Goal: Task Accomplishment & Management: Complete application form

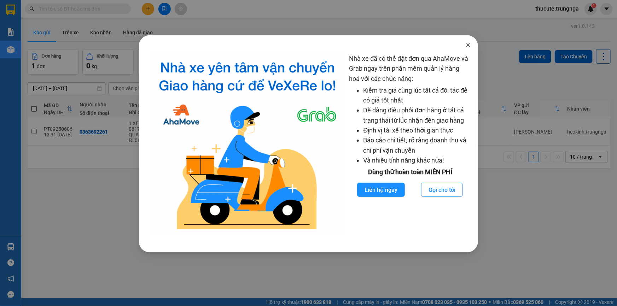
click at [472, 51] on span "Close" at bounding box center [469, 45] width 20 height 20
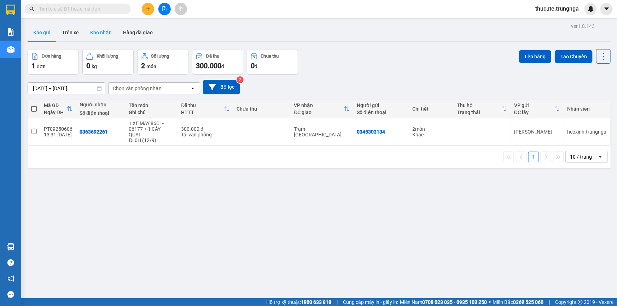
click at [98, 36] on button "Kho nhận" at bounding box center [101, 32] width 33 height 17
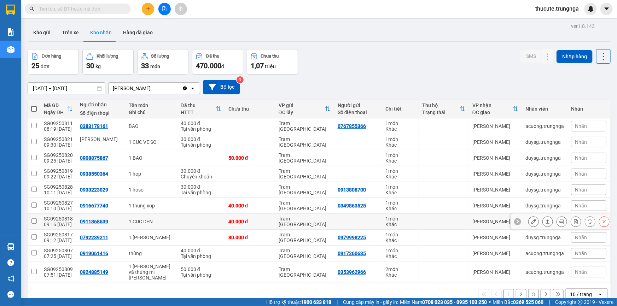
scroll to position [32, 0]
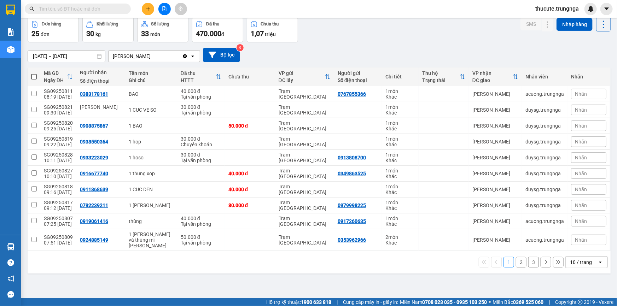
click at [556, 260] on icon at bounding box center [558, 262] width 5 height 5
click at [567, 255] on div "Mã GD Ngày ĐH Người [PERSON_NAME] Số điện thoại Tên món Ghi chú Đã thu HTTT Chư…" at bounding box center [319, 171] width 583 height 206
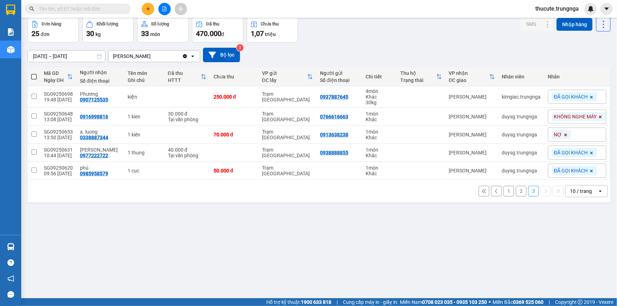
click at [571, 190] on div "10 / trang" at bounding box center [581, 191] width 22 height 7
click at [568, 245] on span "50 / trang" at bounding box center [577, 244] width 23 height 7
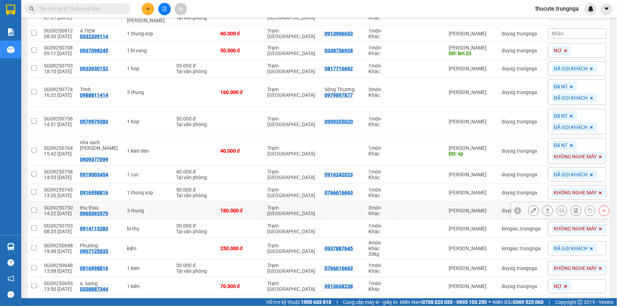
scroll to position [312, 0]
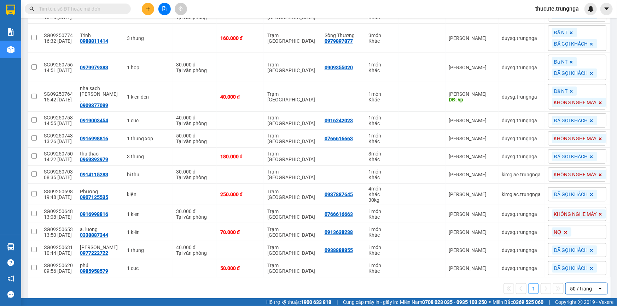
click at [83, 5] on input "text" at bounding box center [80, 9] width 83 height 8
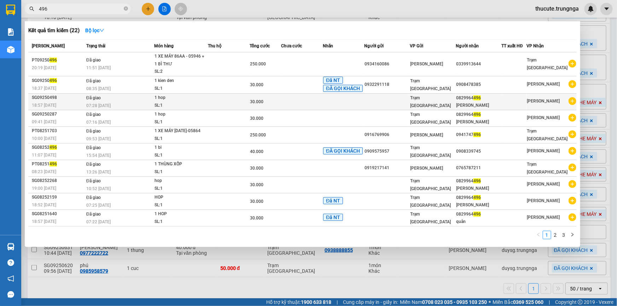
type input "496"
drag, startPoint x: 490, startPoint y: 99, endPoint x: 459, endPoint y: 99, distance: 31.1
click at [459, 99] on tr "SG09250498 18:57 [DATE] Đã giao 07:28 [DATE] 1 hop SL: 1 30.000 Trạm [GEOGRAPHI…" at bounding box center [302, 101] width 549 height 17
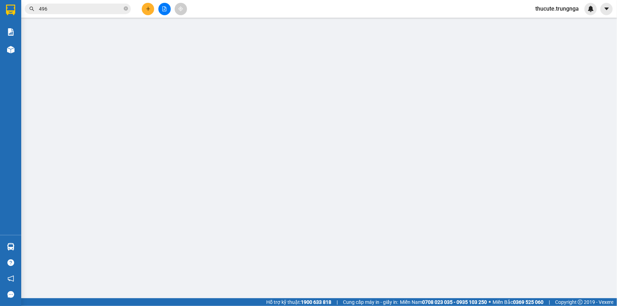
type input "0829964496"
type input "[PERSON_NAME]"
type input "30.000"
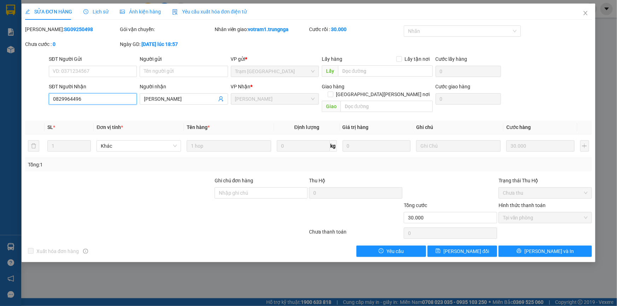
click at [86, 99] on input "0829964496" at bounding box center [93, 98] width 88 height 11
click at [583, 14] on span "Close" at bounding box center [586, 14] width 20 height 20
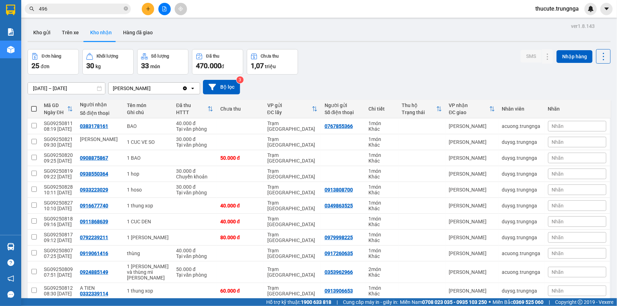
click at [94, 13] on span "496" at bounding box center [78, 9] width 106 height 11
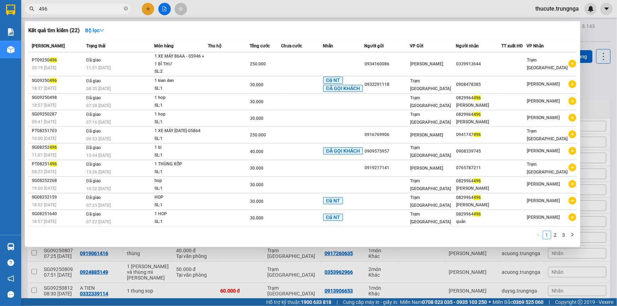
click at [87, 7] on input "496" at bounding box center [80, 9] width 83 height 8
paste input "0829964"
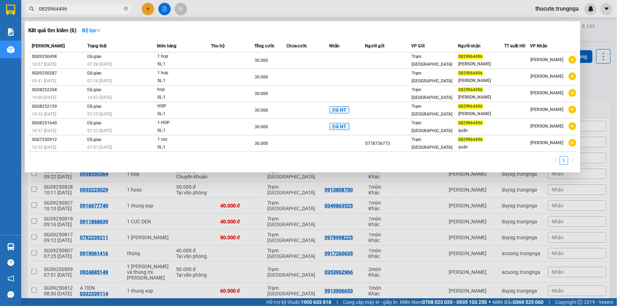
click at [71, 5] on input "0829964496" at bounding box center [80, 9] width 83 height 8
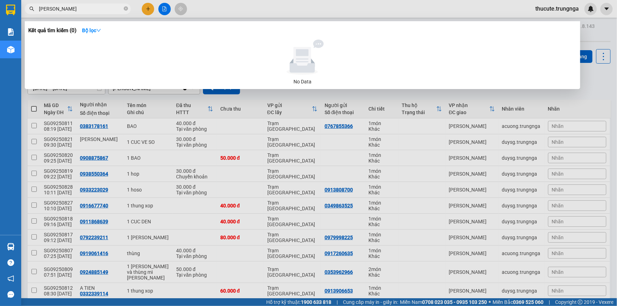
click at [67, 5] on input "[PERSON_NAME]" at bounding box center [80, 9] width 83 height 8
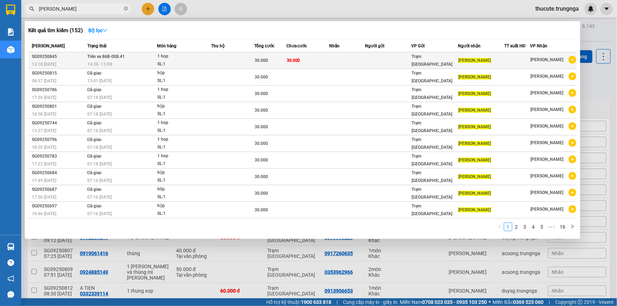
type input "[PERSON_NAME]"
click at [128, 62] on div "14:30 [DATE]" at bounding box center [121, 65] width 69 height 8
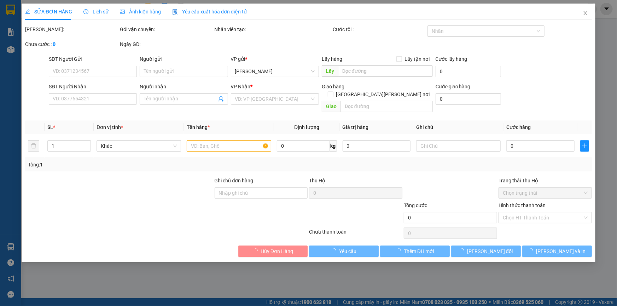
type input "[PERSON_NAME]"
type input "30.000"
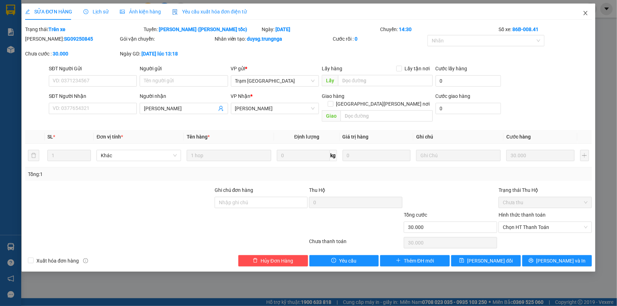
click at [588, 15] on icon "close" at bounding box center [586, 13] width 6 height 6
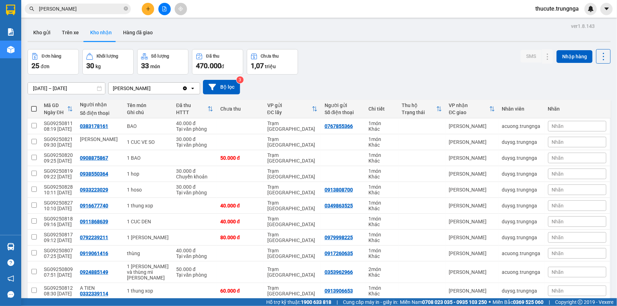
click at [81, 9] on input "[PERSON_NAME]" at bounding box center [80, 9] width 83 height 8
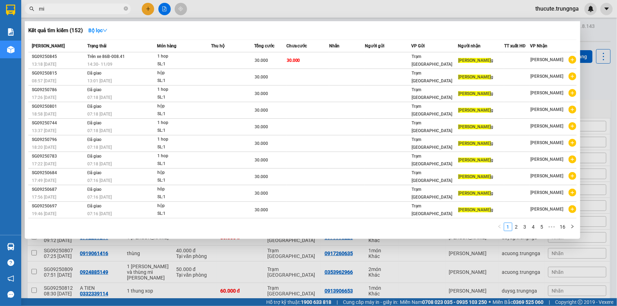
type input "m"
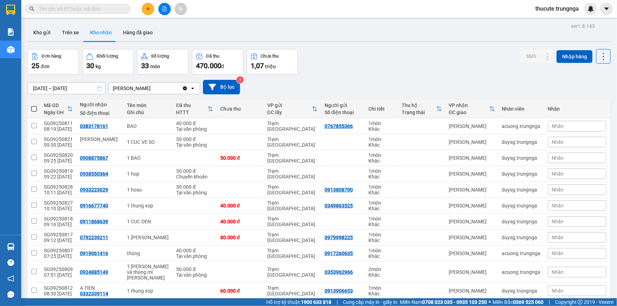
type input "h"
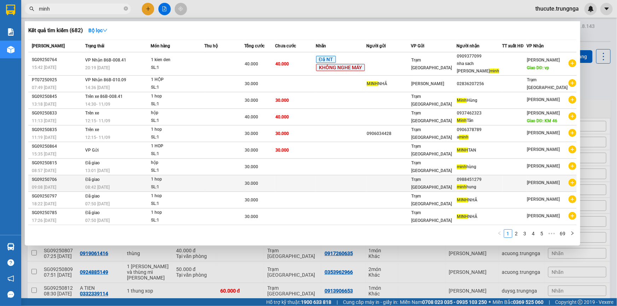
type input "minh"
drag, startPoint x: 488, startPoint y: 172, endPoint x: 462, endPoint y: 173, distance: 26.6
click at [462, 176] on div "0988451279" at bounding box center [479, 179] width 45 height 7
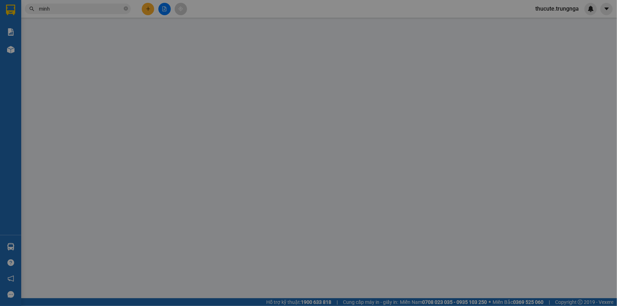
type input "0988451279"
type input "[PERSON_NAME]"
type input "30.000"
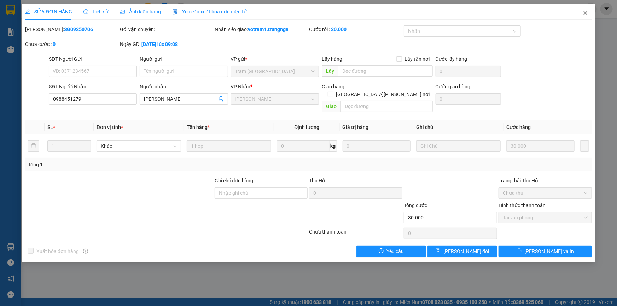
click at [582, 16] on span "Close" at bounding box center [586, 14] width 20 height 20
